Goal: Task Accomplishment & Management: Complete application form

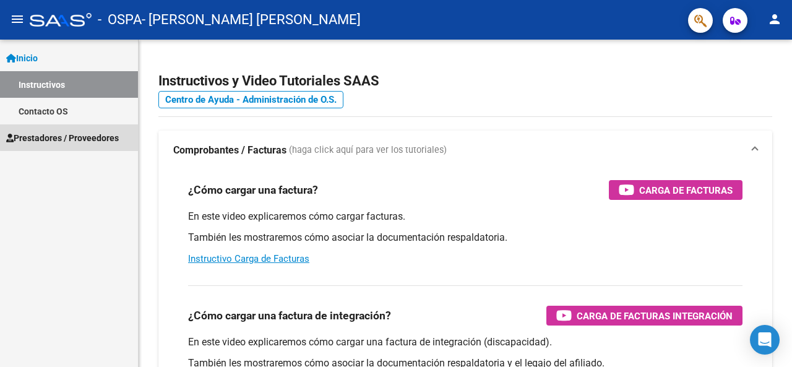
click at [83, 137] on span "Prestadores / Proveedores" at bounding box center [62, 138] width 113 height 14
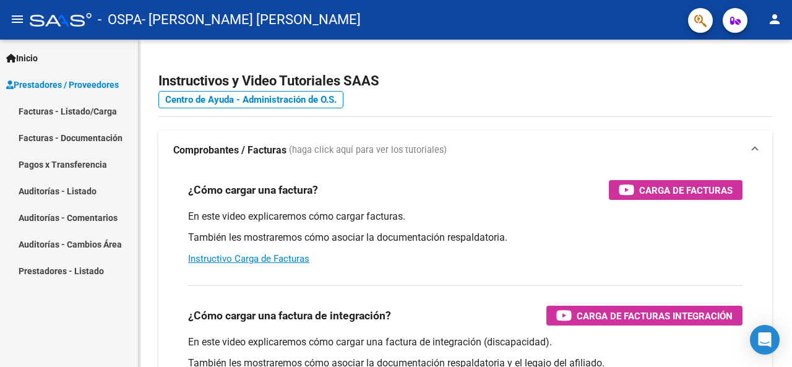
click at [75, 110] on link "Facturas - Listado/Carga" at bounding box center [69, 111] width 138 height 27
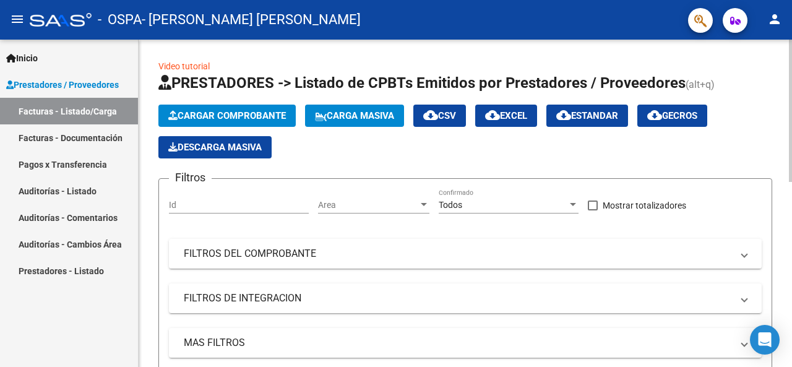
click at [231, 122] on button "Cargar Comprobante" at bounding box center [226, 116] width 137 height 22
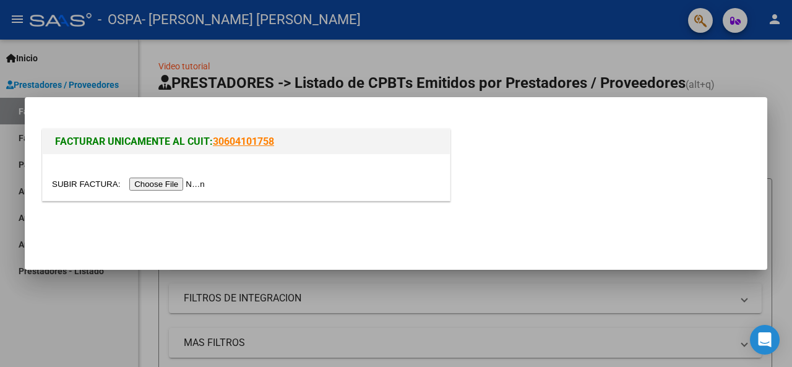
click at [177, 187] on input "file" at bounding box center [130, 183] width 156 height 13
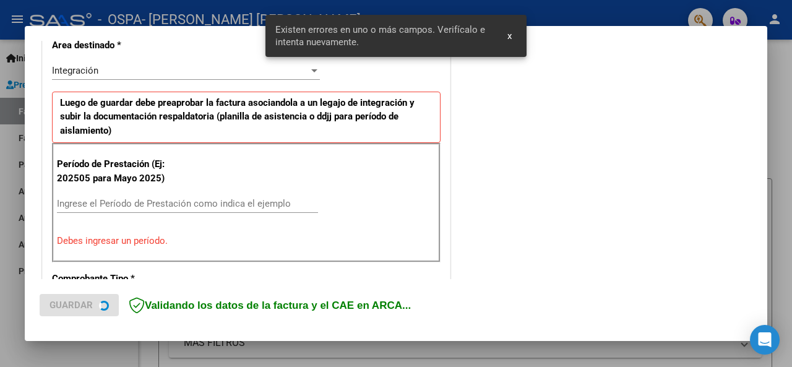
scroll to position [300, 0]
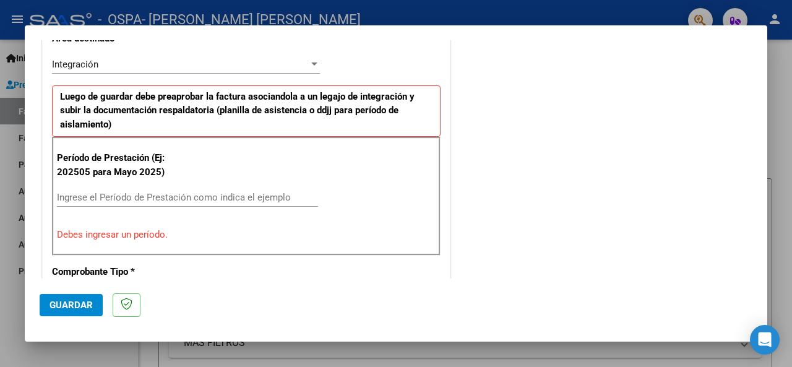
click at [168, 194] on input "Ingrese el Período de Prestación como indica el ejemplo" at bounding box center [187, 197] width 261 height 11
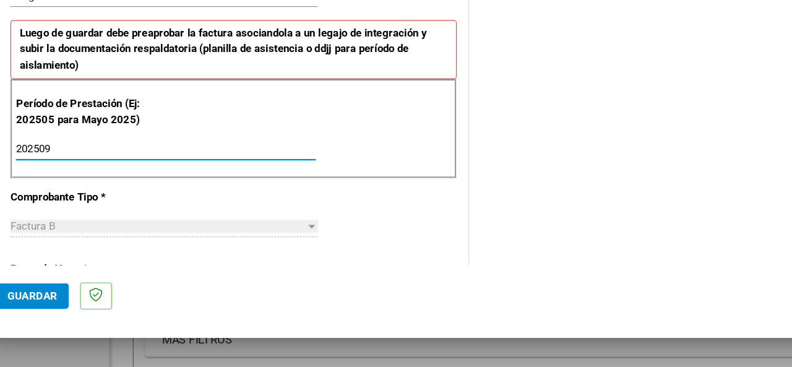
scroll to position [319, 0]
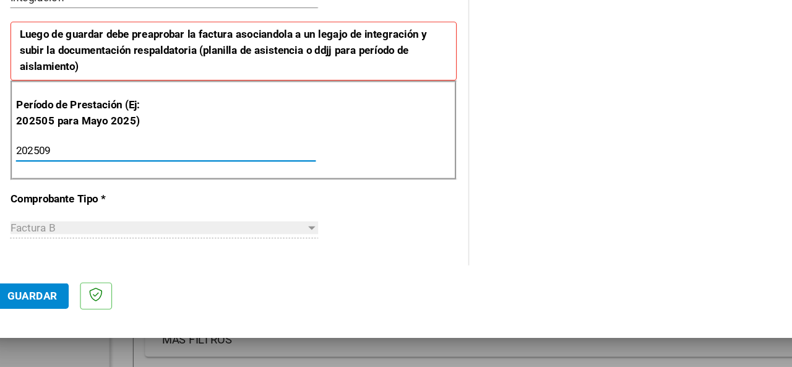
type input "202509"
click at [71, 304] on span "Guardar" at bounding box center [70, 304] width 43 height 11
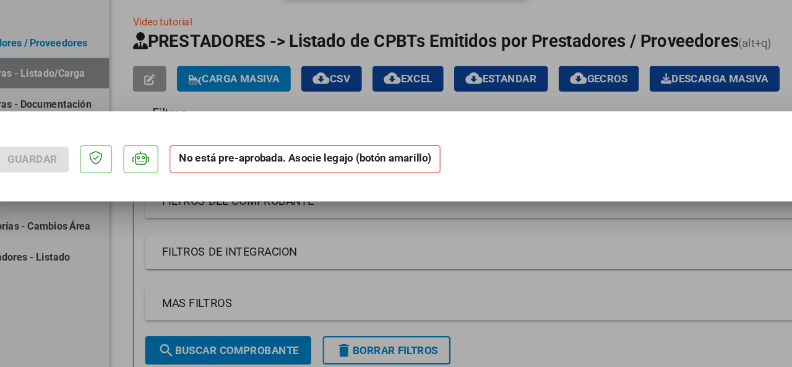
scroll to position [0, 0]
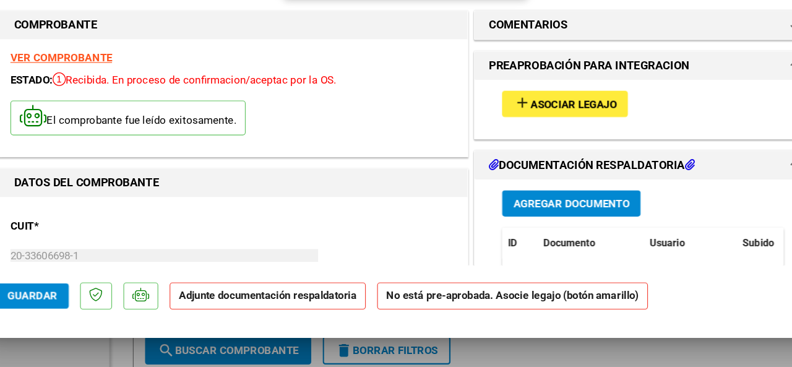
click at [511, 135] on span "Asociar Legajo" at bounding box center [542, 137] width 75 height 11
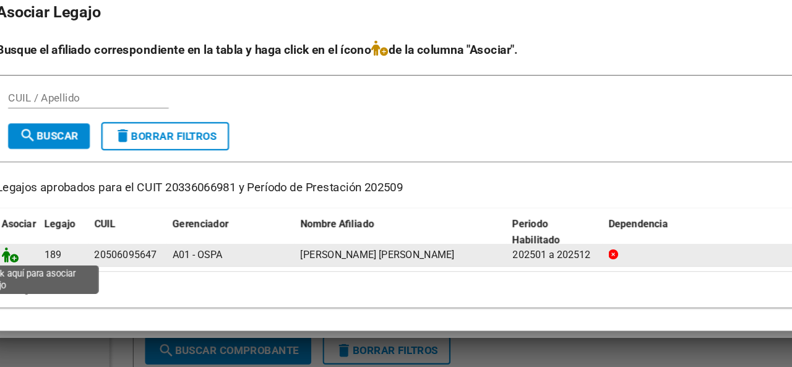
click at [56, 272] on icon at bounding box center [52, 269] width 15 height 14
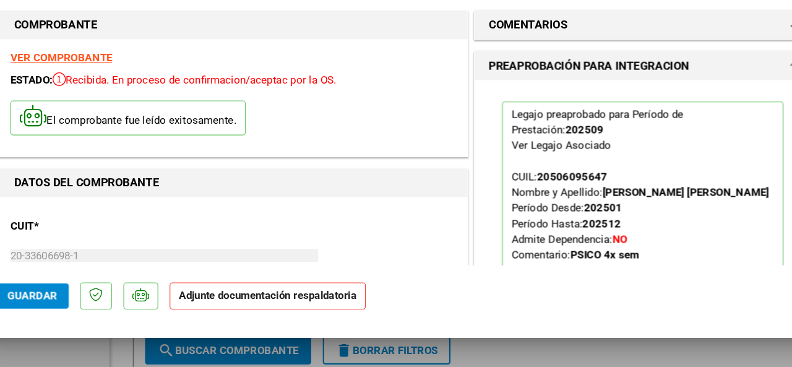
click at [732, 107] on span at bounding box center [734, 104] width 5 height 15
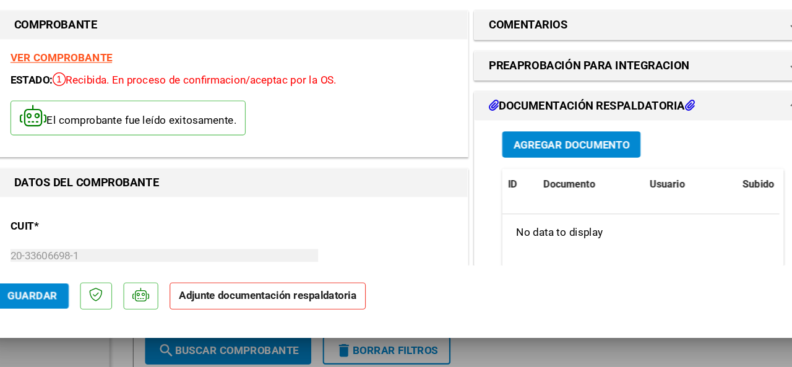
click at [524, 178] on button "Agregar Documento" at bounding box center [540, 172] width 121 height 23
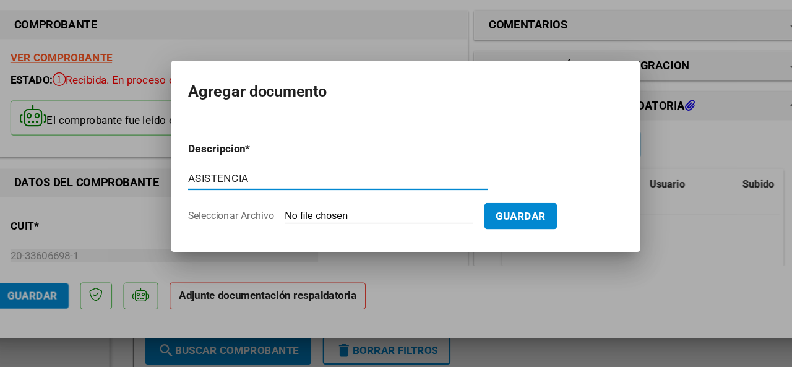
type input "ASISTENCIA"
click at [335, 232] on input "Seleccionar Archivo" at bounding box center [373, 236] width 164 height 12
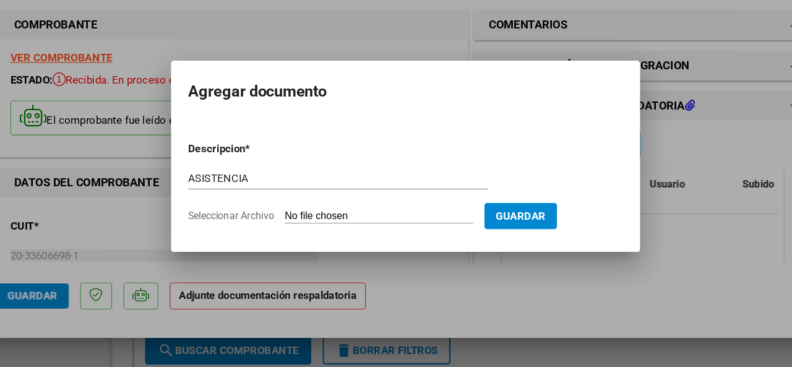
type input "C:\fakepath\ASISTENCIA [PERSON_NAME] SEPTIEMBRE.pdf"
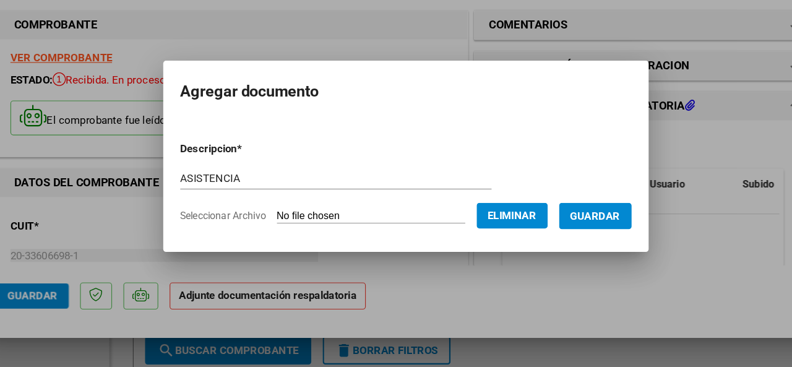
click at [570, 237] on span "Guardar" at bounding box center [560, 235] width 43 height 11
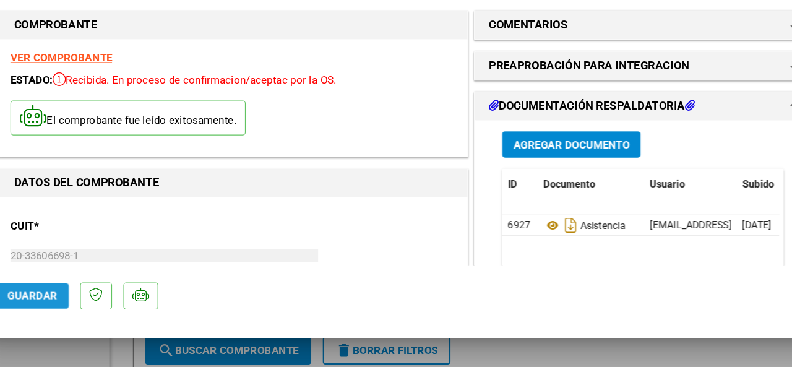
click at [67, 302] on span "Guardar" at bounding box center [70, 304] width 43 height 11
